Goal: Transaction & Acquisition: Subscribe to service/newsletter

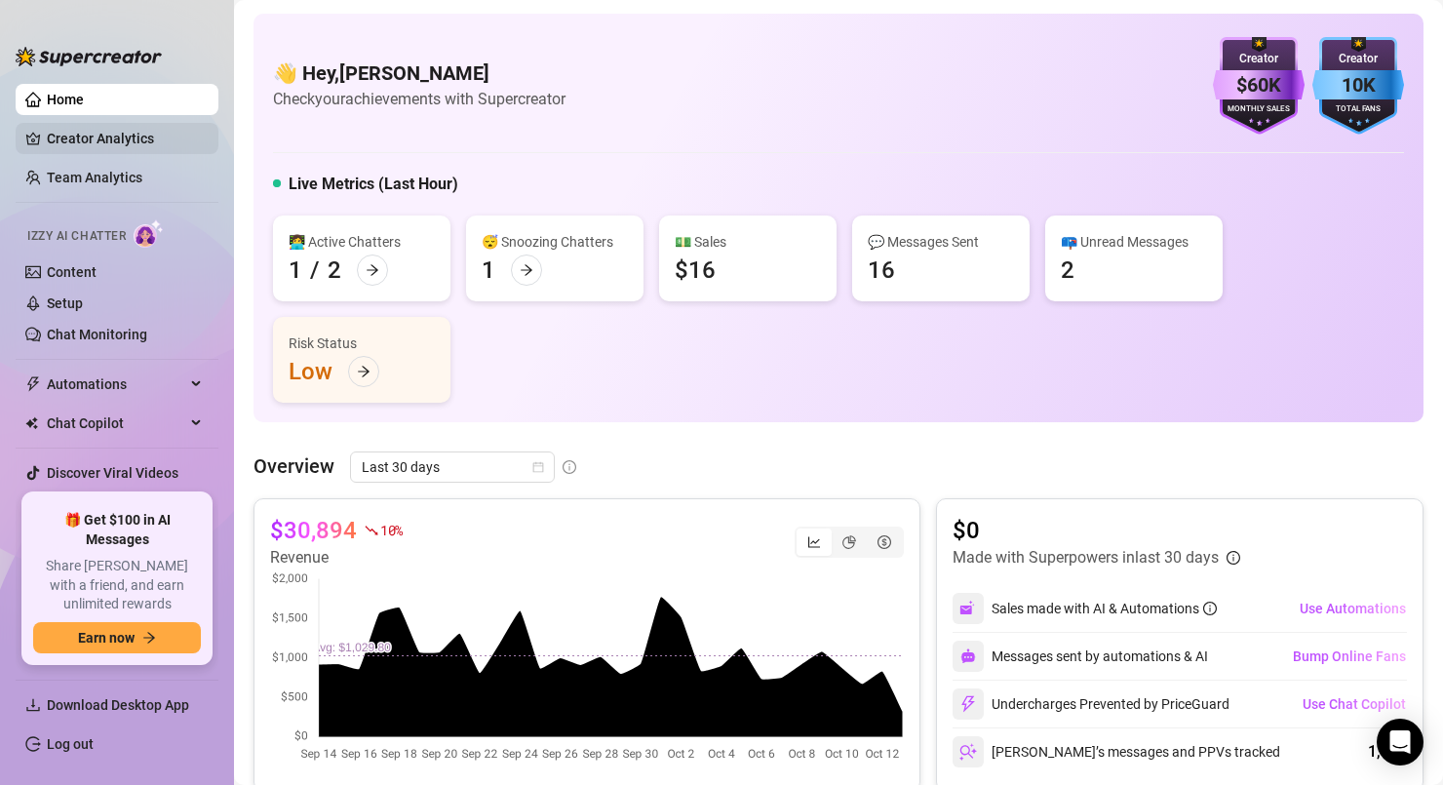
click at [142, 142] on link "Creator Analytics" at bounding box center [125, 138] width 156 height 31
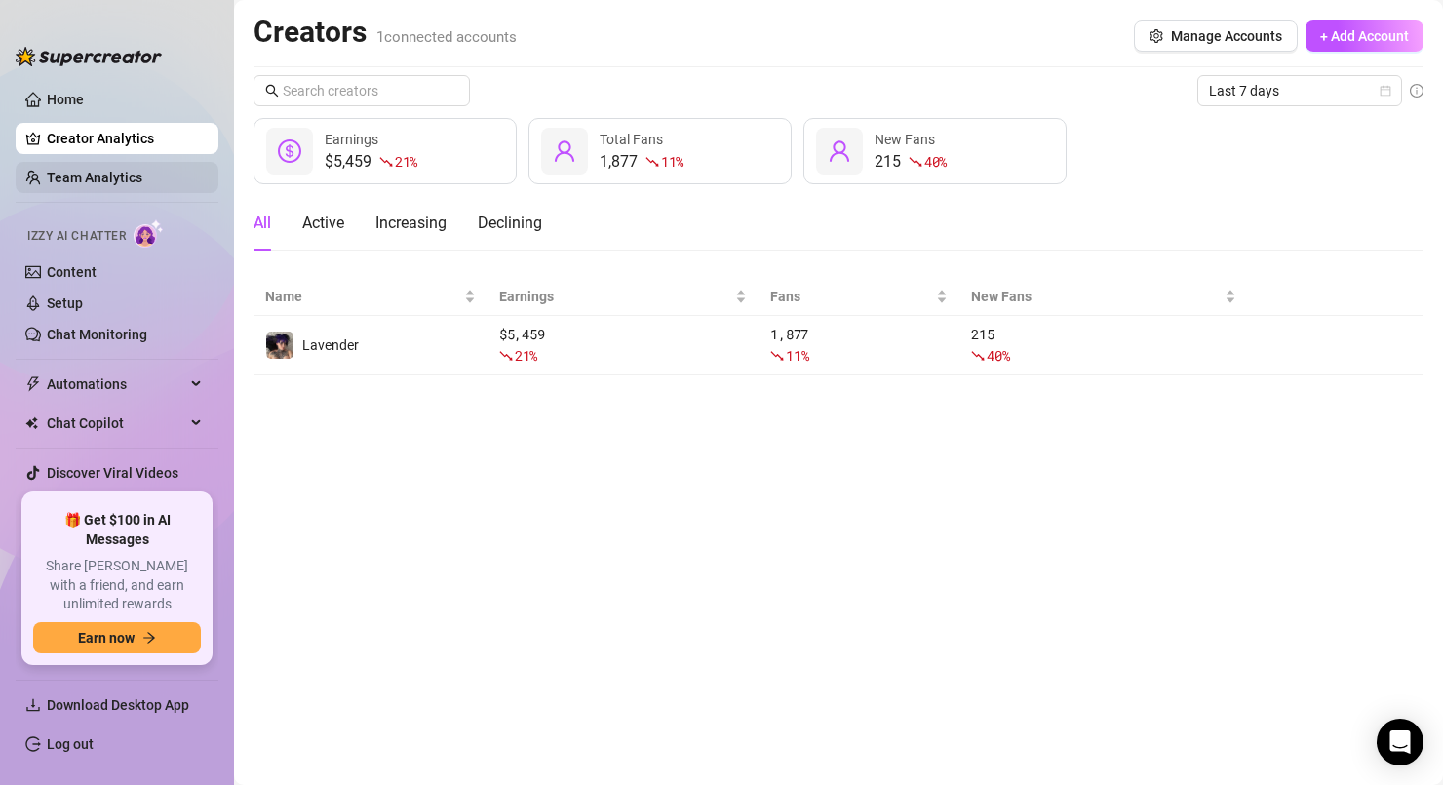
click at [142, 170] on link "Team Analytics" at bounding box center [95, 178] width 96 height 16
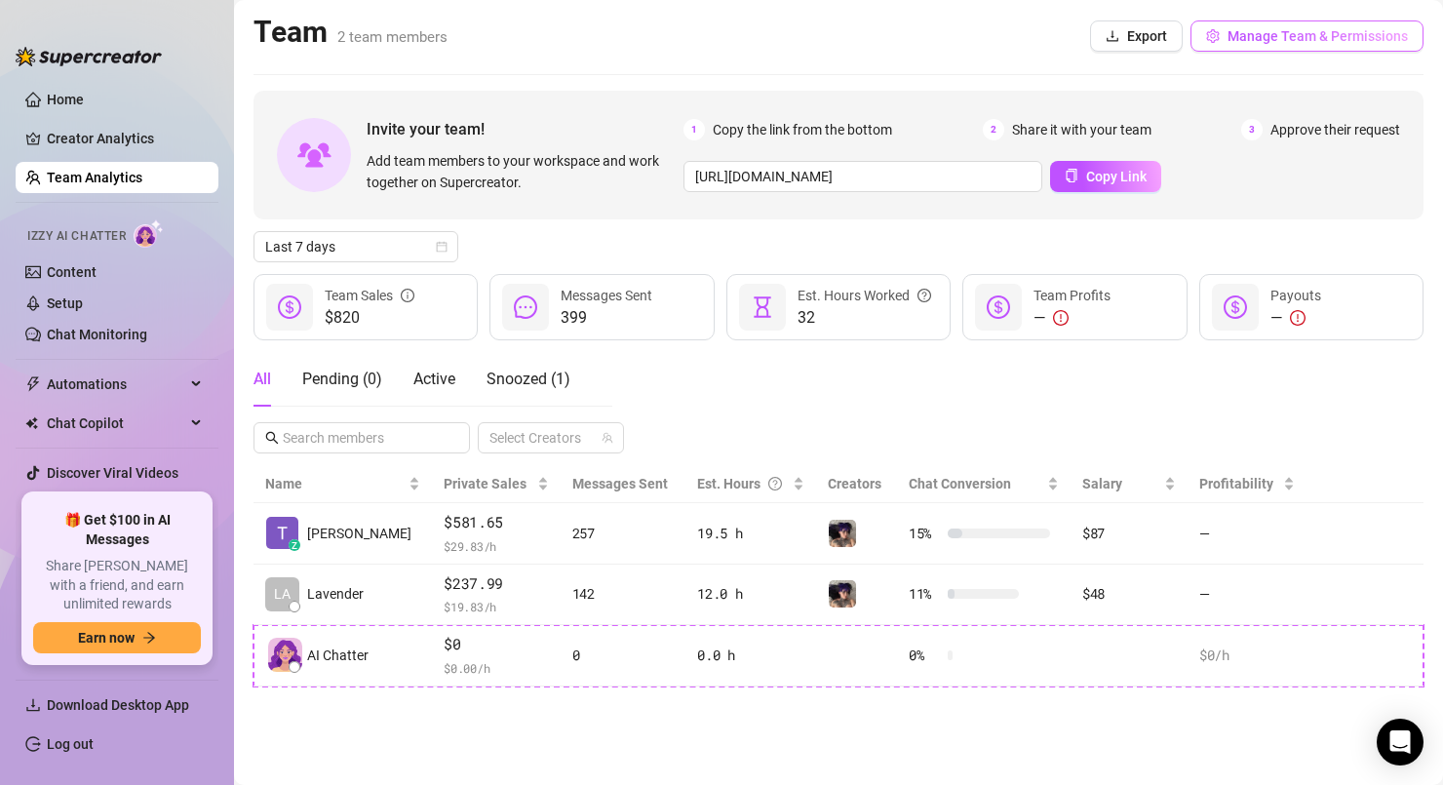
click at [1292, 35] on span "Manage Team & Permissions" at bounding box center [1318, 36] width 180 height 16
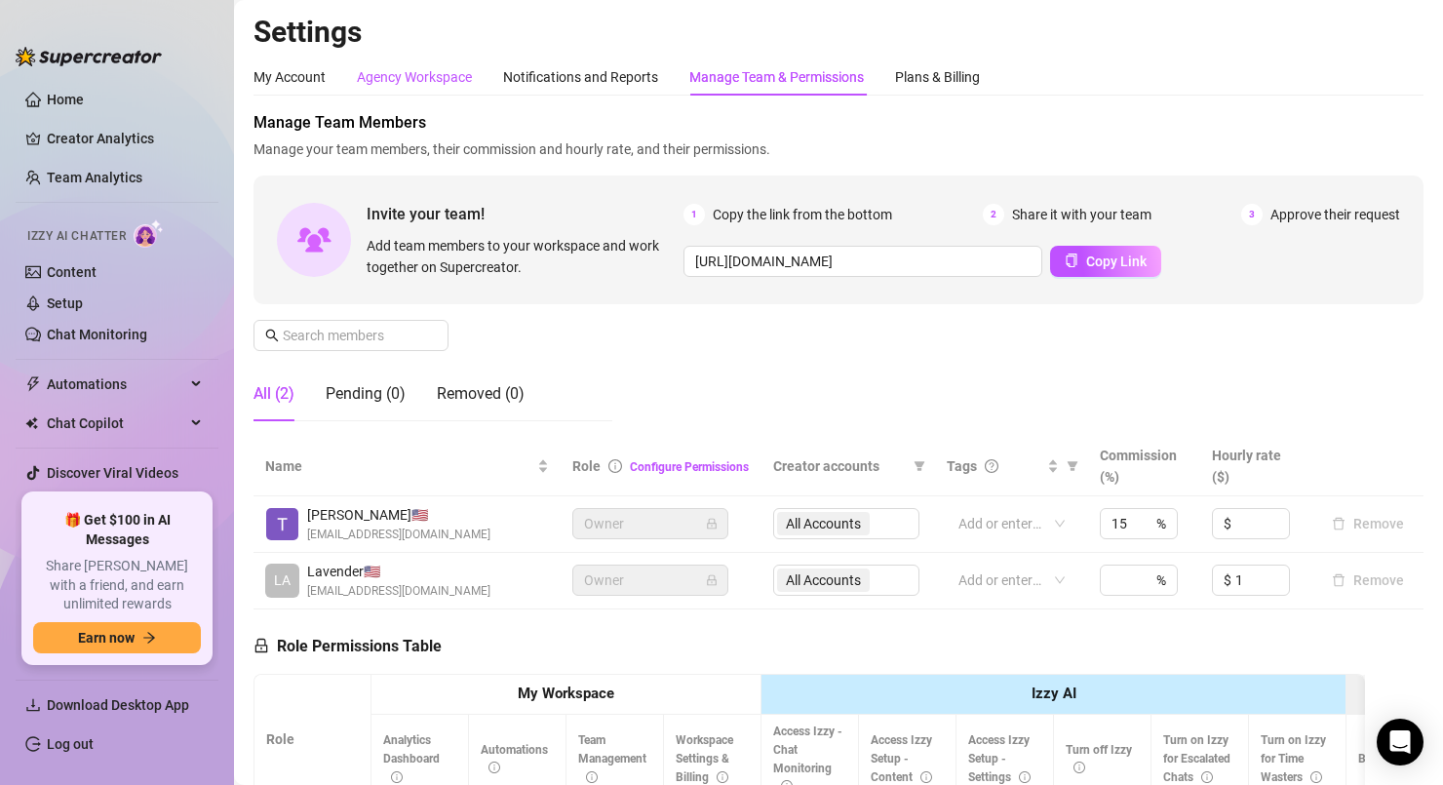
click at [406, 76] on div "Agency Workspace" at bounding box center [414, 76] width 115 height 21
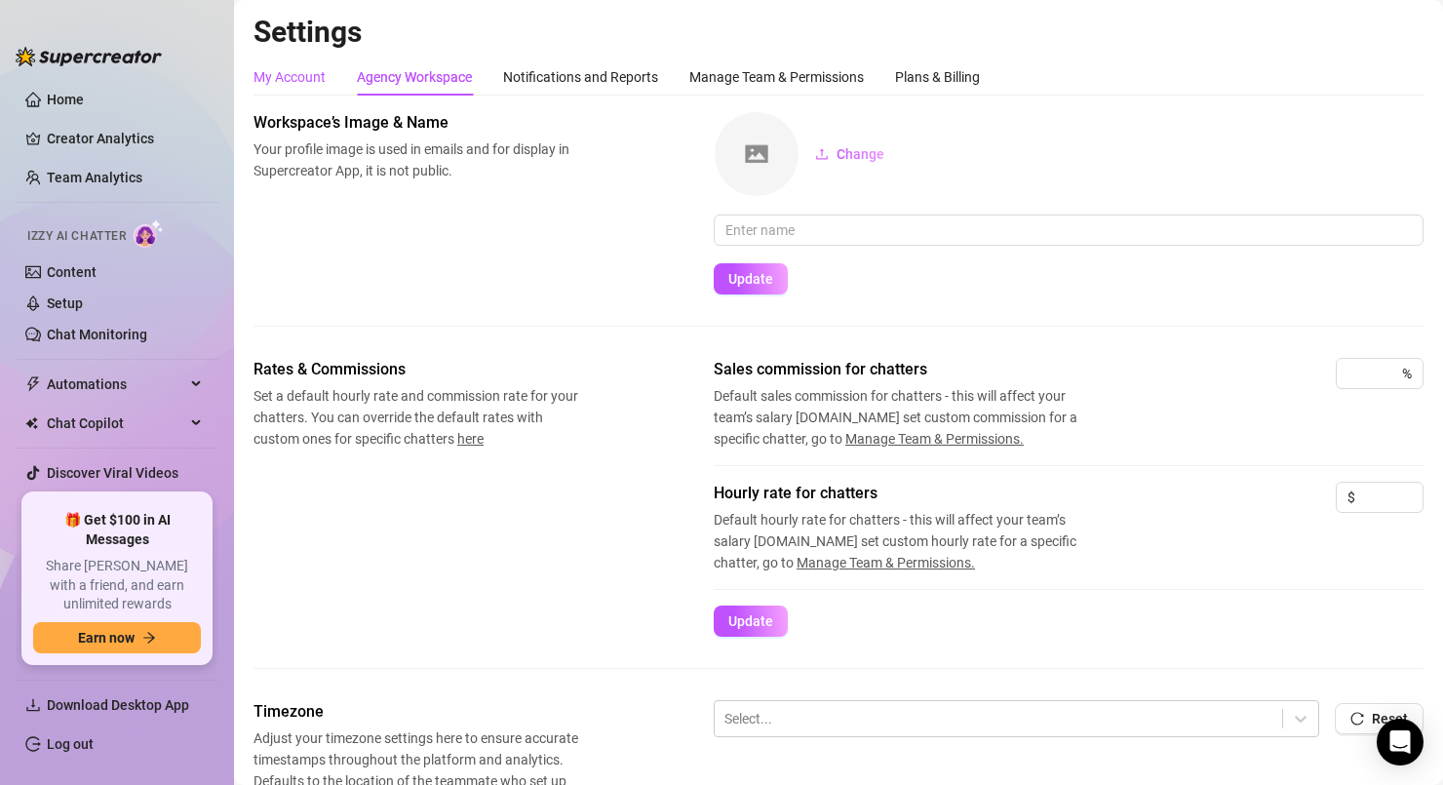
click at [308, 77] on div "My Account" at bounding box center [290, 76] width 72 height 21
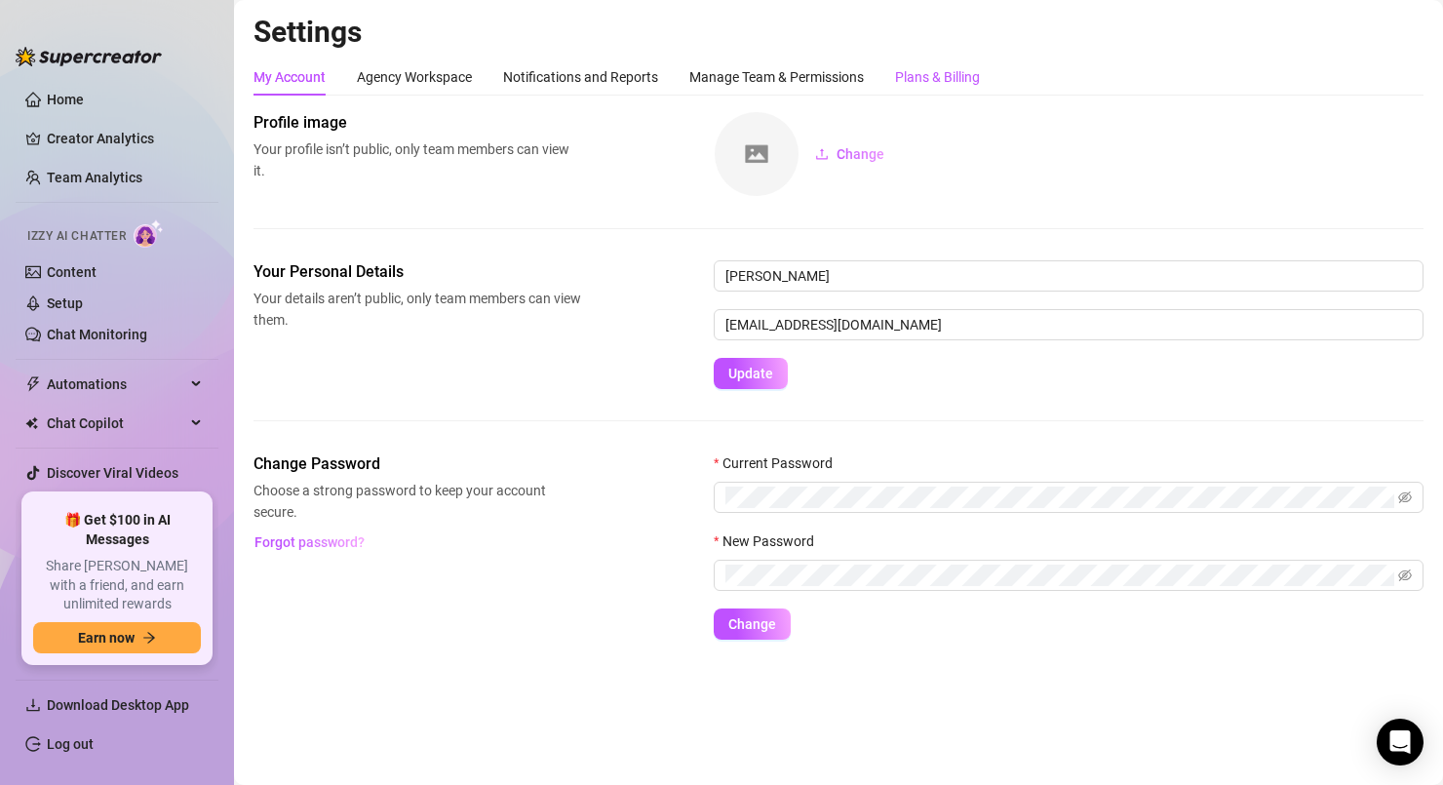
click at [927, 79] on div "Plans & Billing" at bounding box center [937, 76] width 85 height 21
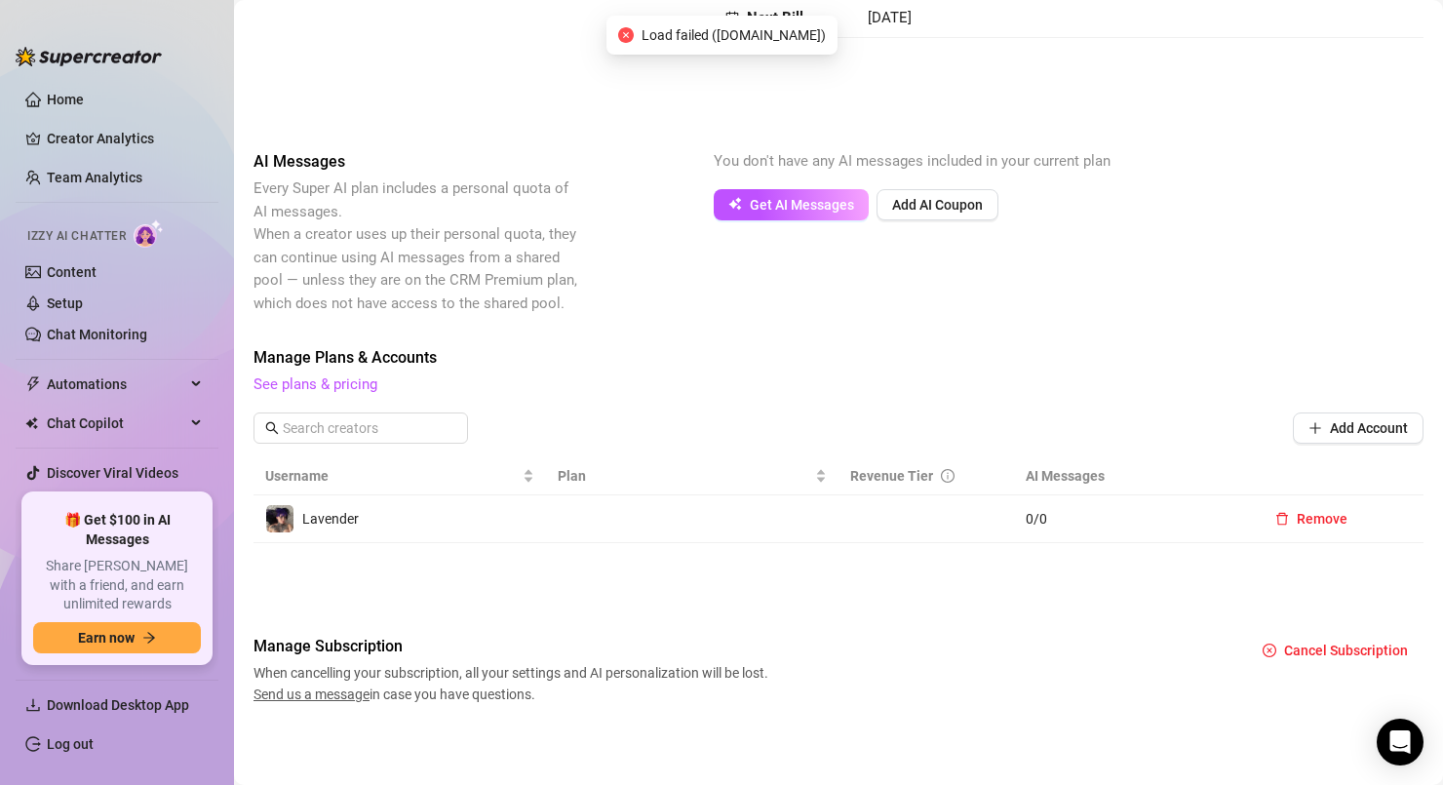
scroll to position [213, 0]
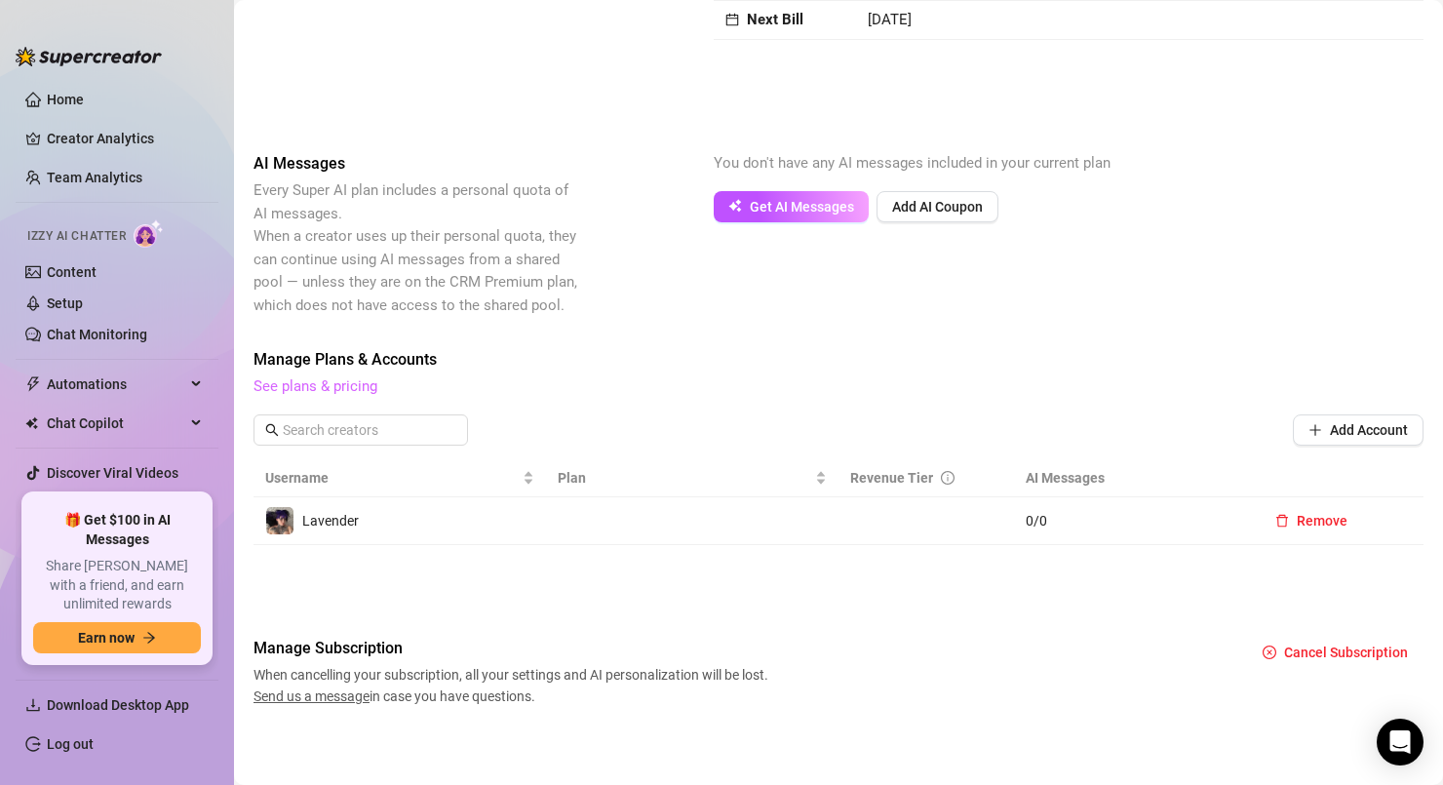
click at [350, 378] on link "See plans & pricing" at bounding box center [316, 386] width 124 height 18
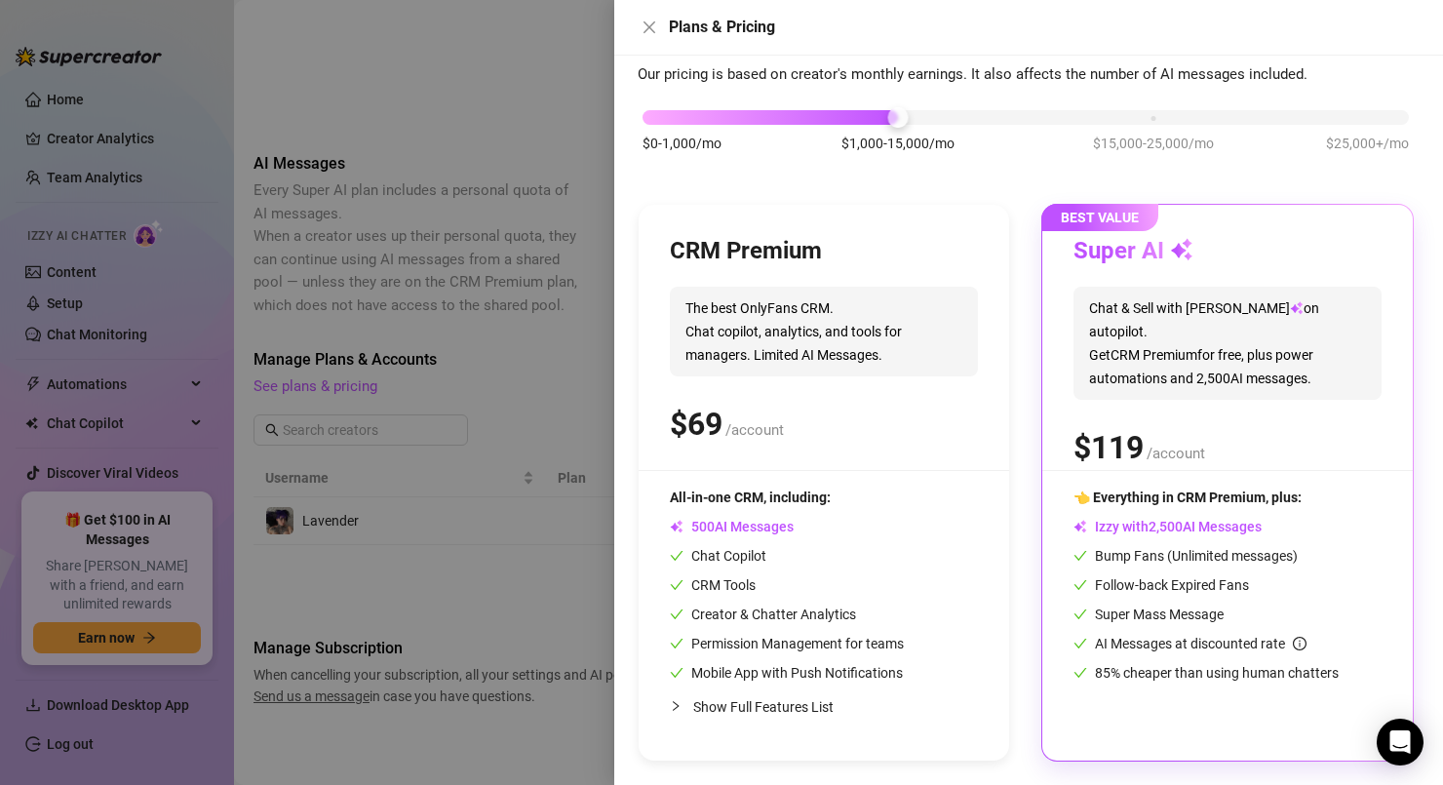
scroll to position [80, 0]
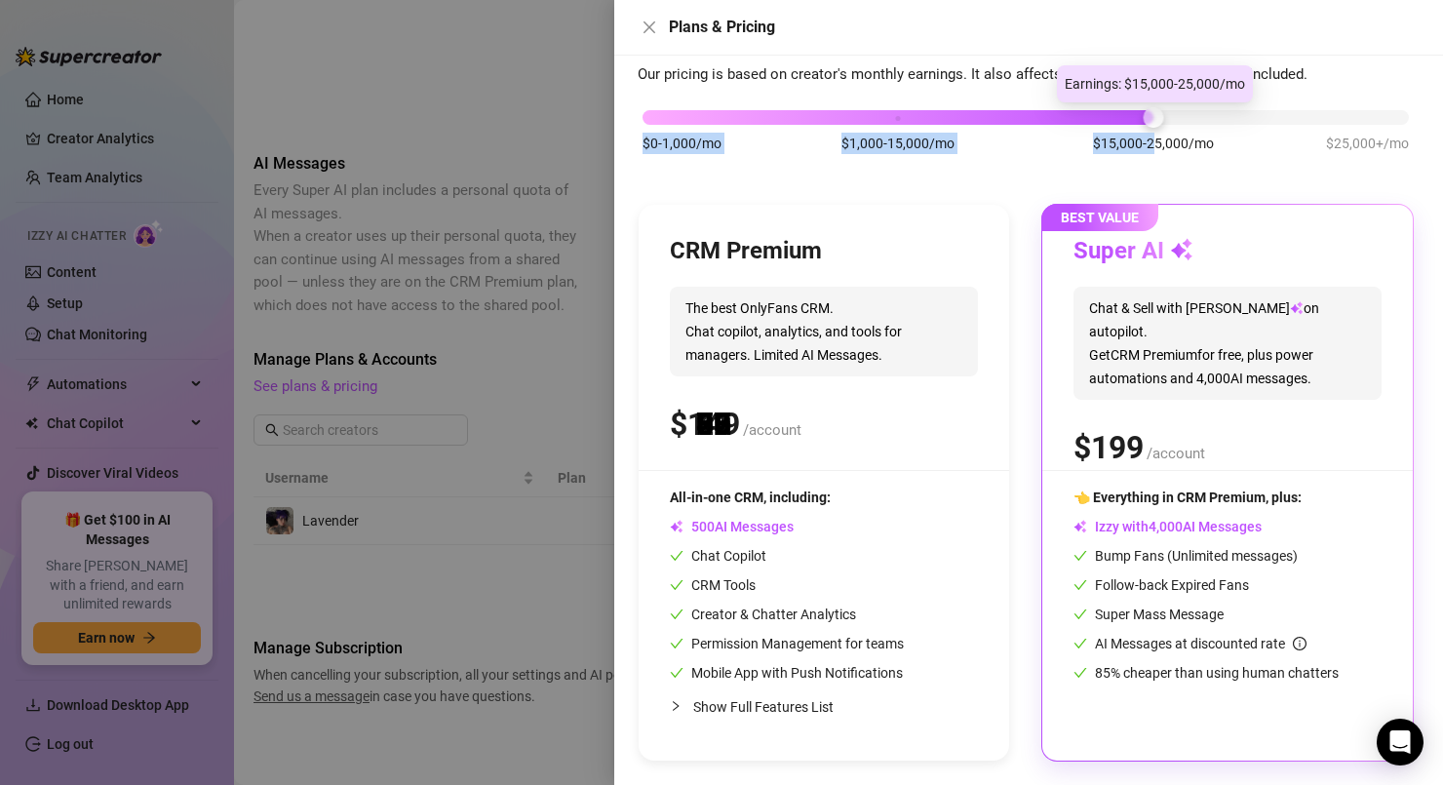
drag, startPoint x: 903, startPoint y: 120, endPoint x: 1153, endPoint y: 132, distance: 250.0
click at [1153, 118] on div "$0-1,000/mo $1,000-15,000/mo $15,000-25,000/mo $25,000+/mo" at bounding box center [1026, 112] width 767 height 12
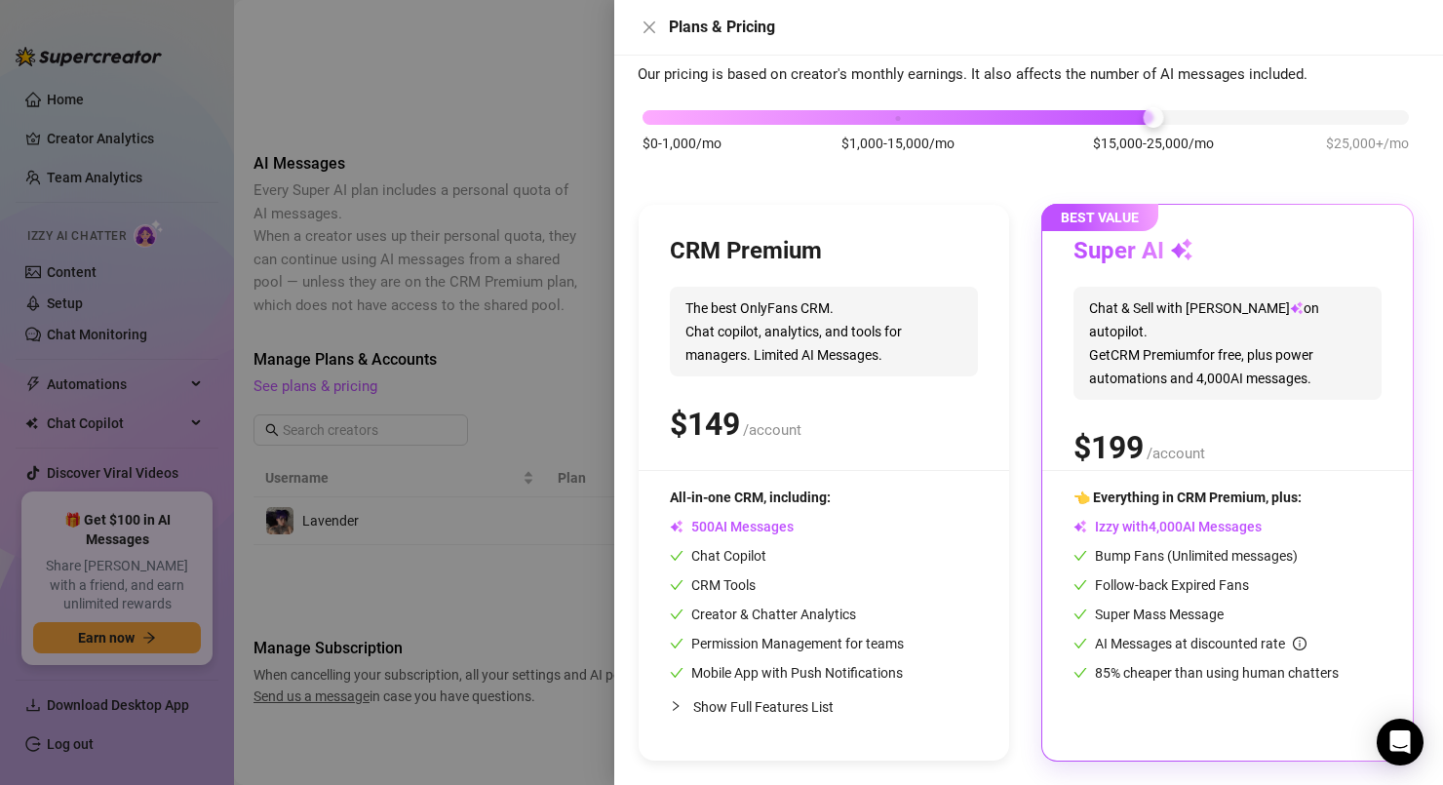
click at [435, 132] on div at bounding box center [721, 392] width 1443 height 785
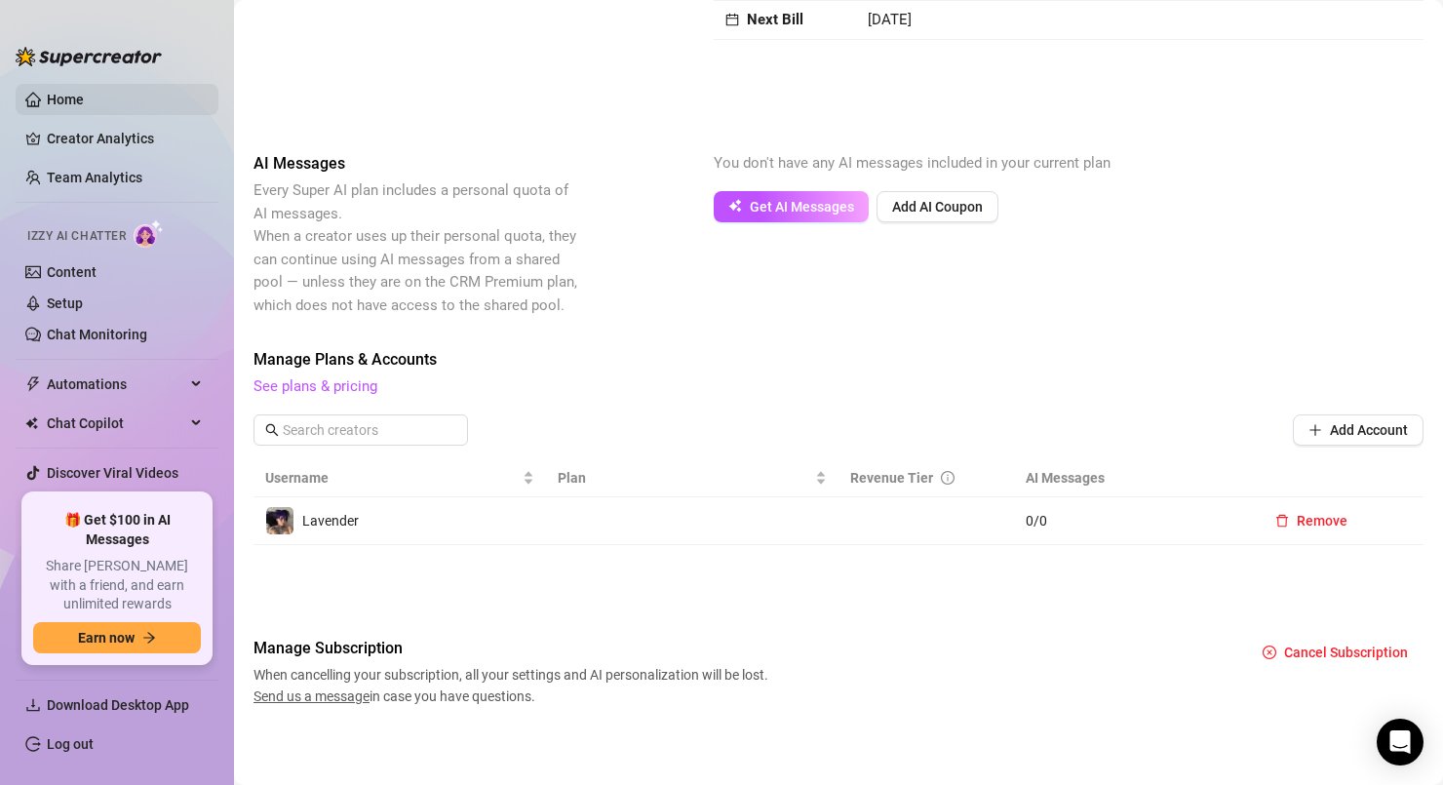
click at [84, 107] on link "Home" at bounding box center [65, 100] width 37 height 16
